Goal: Download file/media

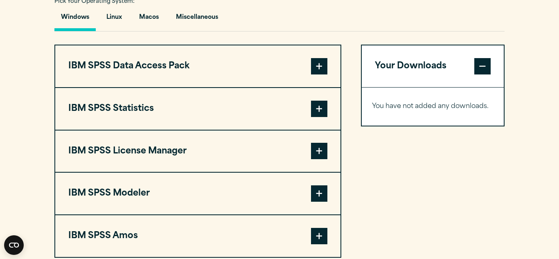
scroll to position [595, 0]
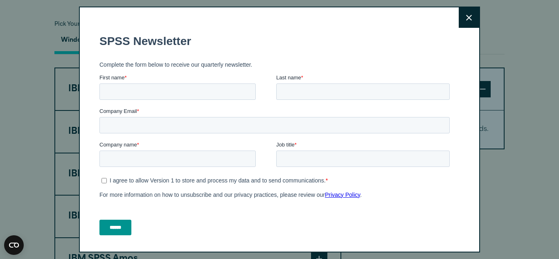
click at [469, 17] on icon at bounding box center [469, 18] width 6 height 6
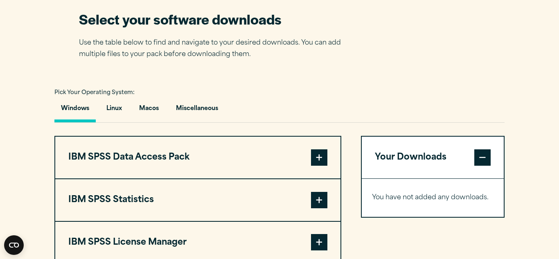
scroll to position [573, 0]
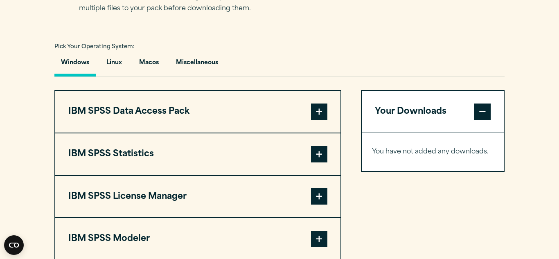
click at [317, 113] on span at bounding box center [319, 112] width 16 height 16
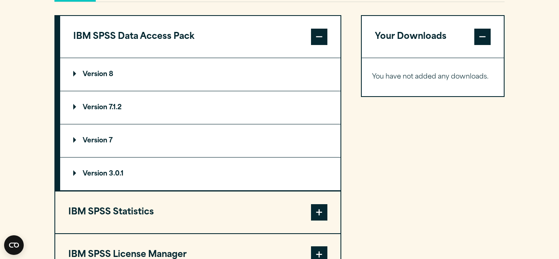
scroll to position [671, 0]
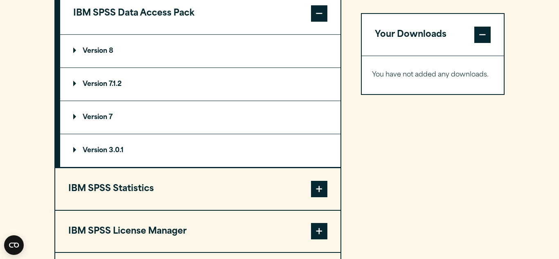
click at [75, 50] on p "Version 8" at bounding box center [93, 51] width 40 height 7
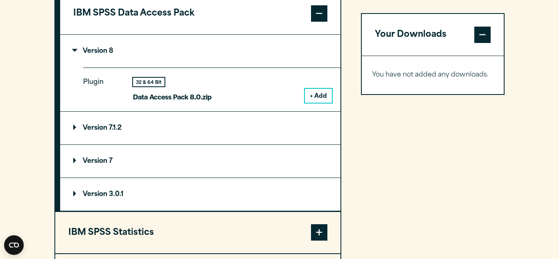
click at [324, 93] on button "+ Add" at bounding box center [318, 96] width 27 height 14
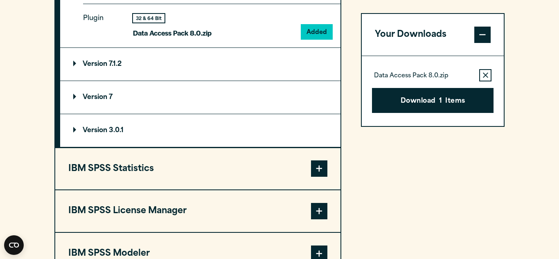
scroll to position [737, 0]
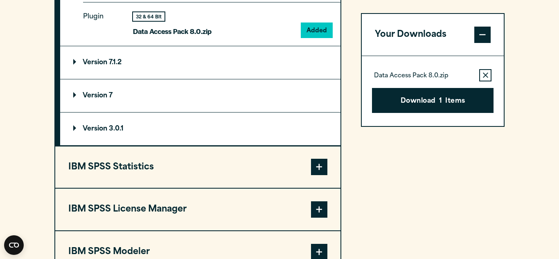
click at [316, 163] on span at bounding box center [319, 167] width 16 height 16
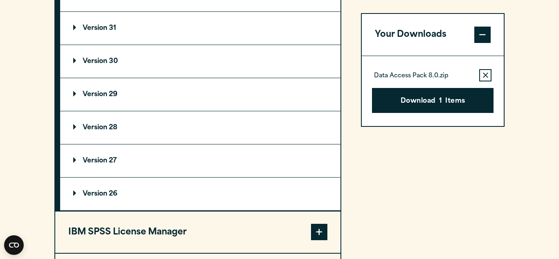
click at [72, 30] on summary "Version 31" at bounding box center [200, 28] width 280 height 33
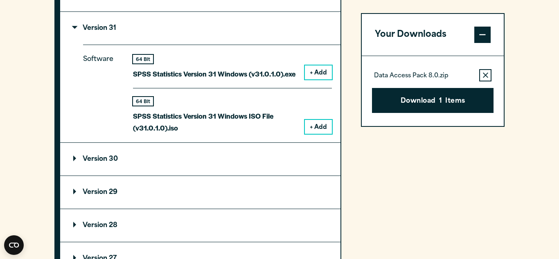
click at [320, 68] on button "+ Add" at bounding box center [318, 72] width 27 height 14
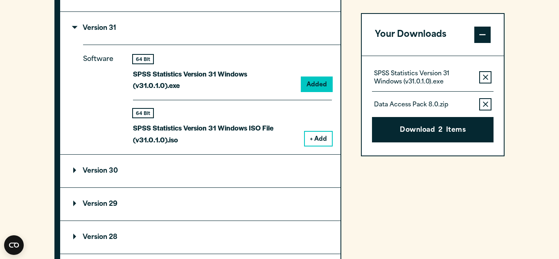
click at [322, 132] on button "+ Add" at bounding box center [318, 139] width 27 height 14
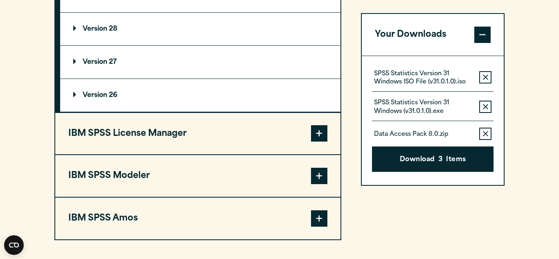
scroll to position [949, 0]
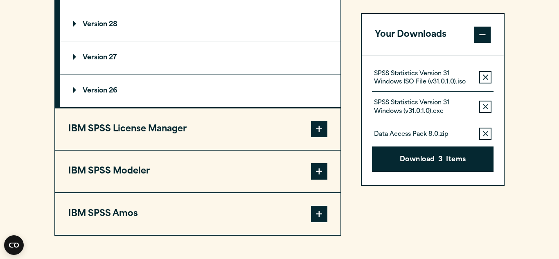
click at [323, 121] on span at bounding box center [319, 129] width 16 height 16
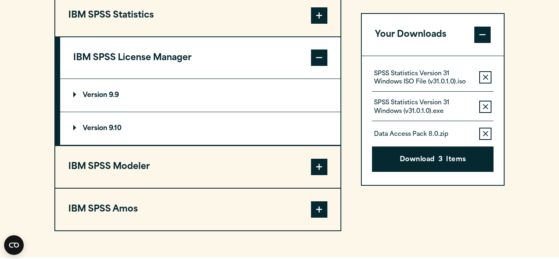
scroll to position [711, 0]
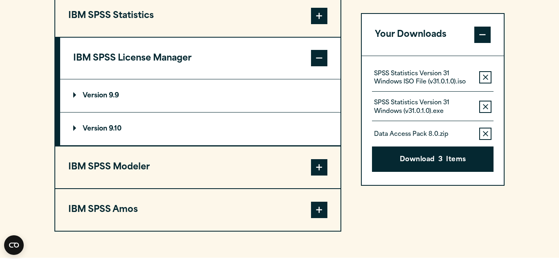
click at [323, 167] on span at bounding box center [319, 167] width 16 height 16
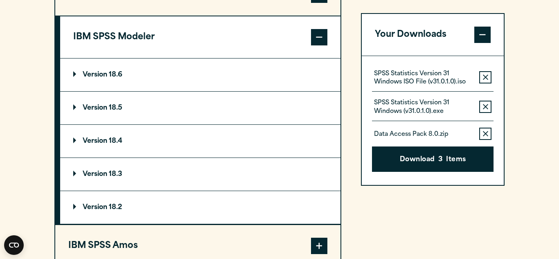
scroll to position [777, 0]
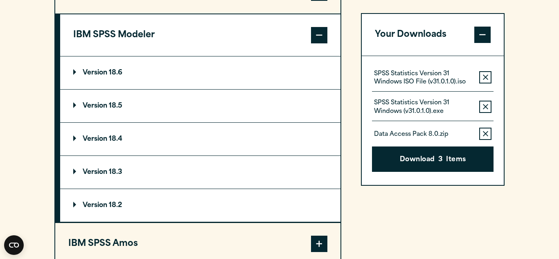
click at [75, 72] on p "Version 18.6" at bounding box center [97, 73] width 49 height 7
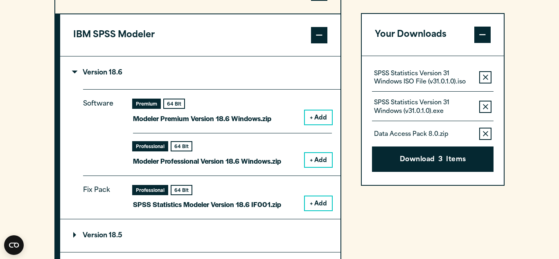
click at [310, 117] on button "+ Add" at bounding box center [318, 117] width 27 height 14
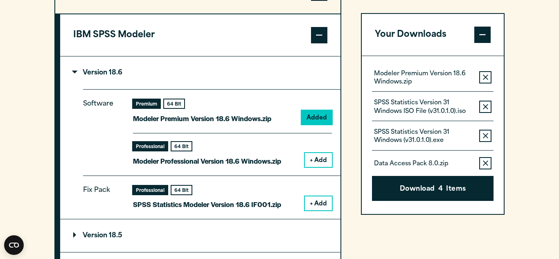
click at [314, 157] on button "+ Add" at bounding box center [318, 160] width 27 height 14
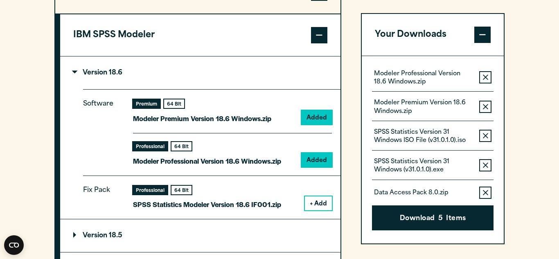
click at [318, 203] on button "+ Add" at bounding box center [318, 203] width 27 height 14
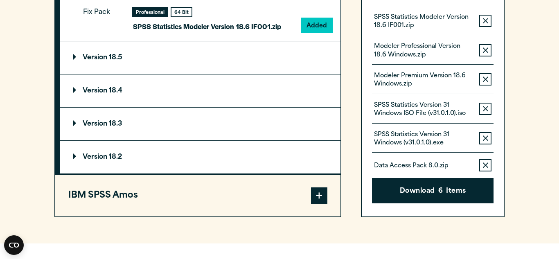
scroll to position [957, 0]
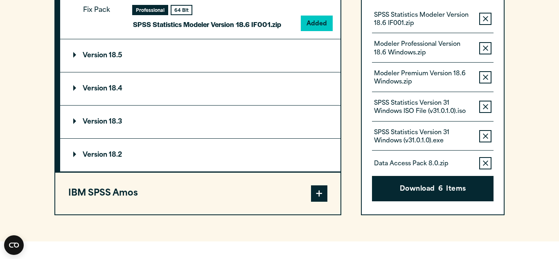
click at [318, 193] on span at bounding box center [319, 193] width 16 height 16
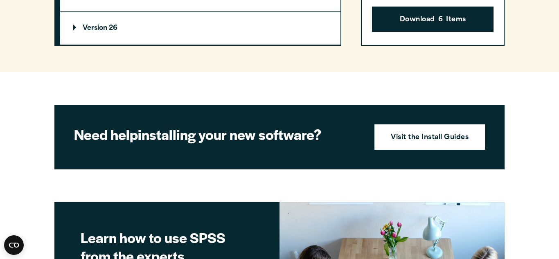
scroll to position [1027, 0]
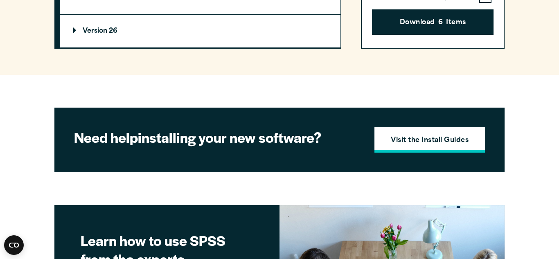
click at [433, 138] on strong "Visit the Install Guides" at bounding box center [430, 140] width 78 height 11
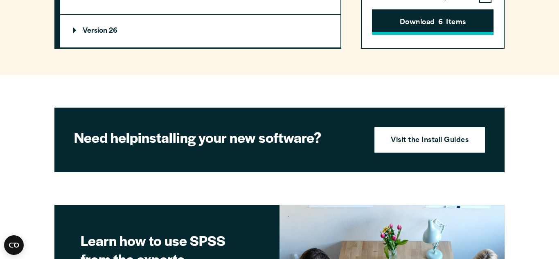
click at [402, 29] on button "Download 6 Items" at bounding box center [433, 21] width 122 height 25
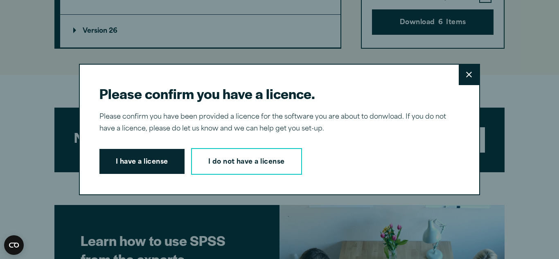
click at [471, 72] on icon at bounding box center [469, 75] width 6 height 6
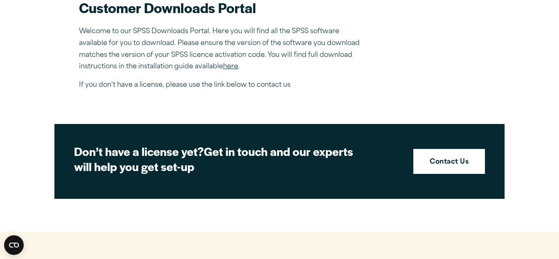
scroll to position [290, 0]
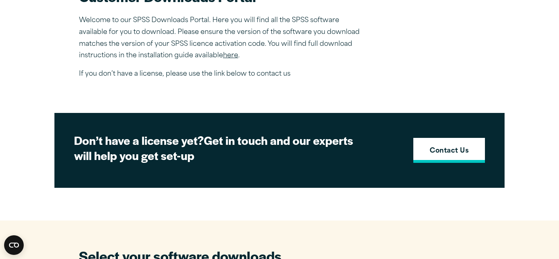
click at [448, 151] on strong "Contact Us" at bounding box center [449, 151] width 39 height 11
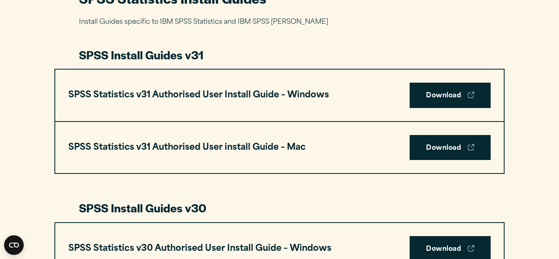
scroll to position [426, 0]
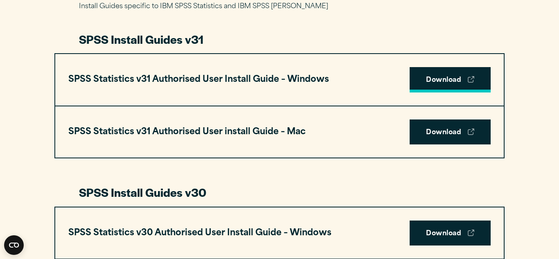
click at [447, 83] on link "Download" at bounding box center [450, 79] width 81 height 25
